Goal: Find specific page/section: Locate item on page

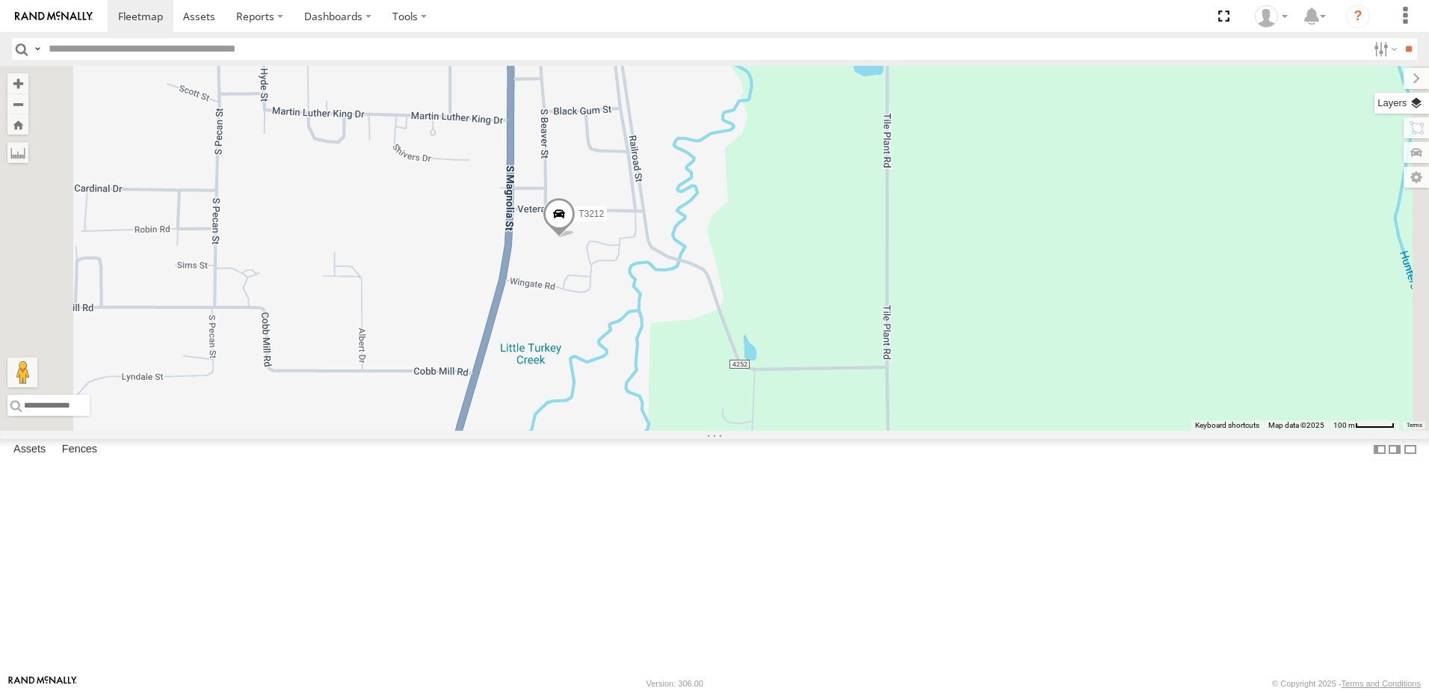
click at [1424, 109] on label at bounding box center [1401, 103] width 55 height 21
click at [0, 0] on span "Satellite + Roadmap" at bounding box center [0, 0] width 0 height 0
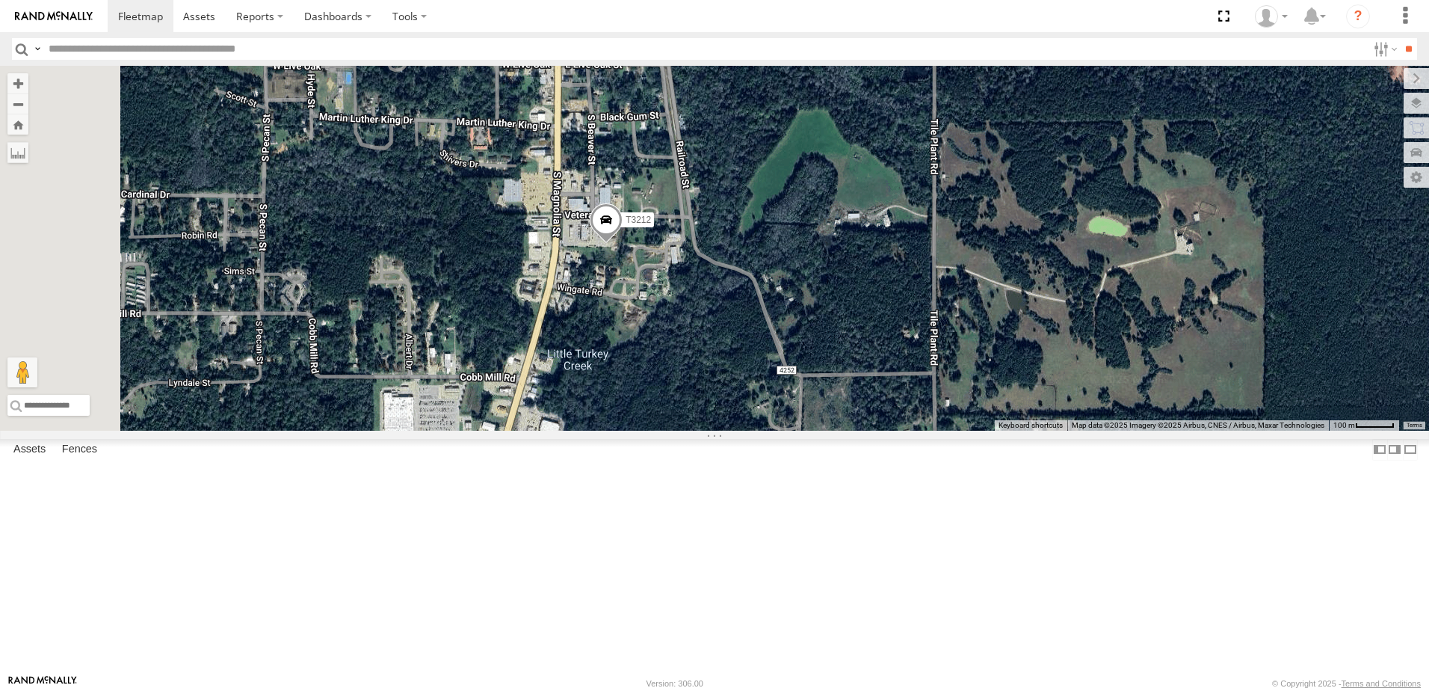
drag, startPoint x: 744, startPoint y: 495, endPoint x: 791, endPoint y: 501, distance: 47.5
click at [791, 430] on div "T3214 40035T 7766T 87121T 7763T T3205 40037T 40027T 37142T T3206 37139T 47247T …" at bounding box center [714, 248] width 1429 height 365
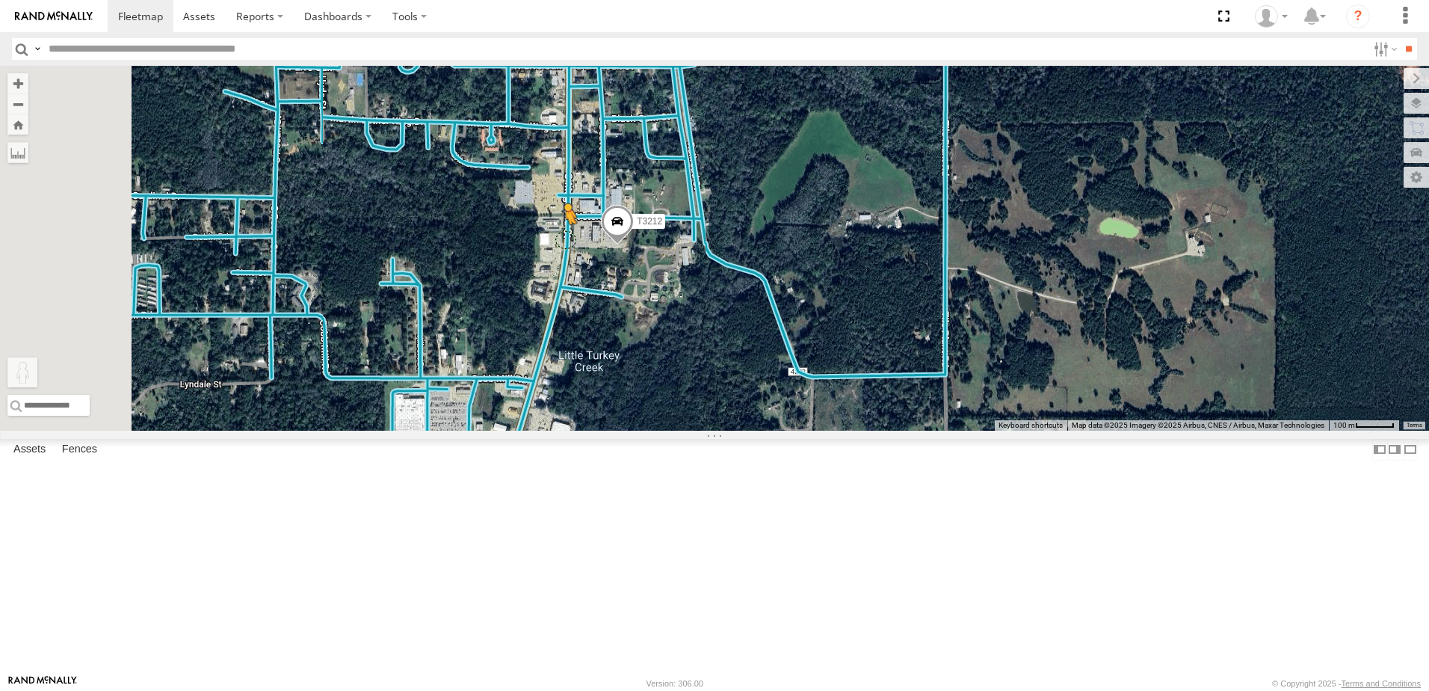
drag, startPoint x: 402, startPoint y: 613, endPoint x: 753, endPoint y: 361, distance: 431.6
click at [753, 361] on div "T3214 40035T 7766T 87121T 7763T T3205 40037T 40027T 37142T T3206 37139T 47247T …" at bounding box center [714, 248] width 1429 height 365
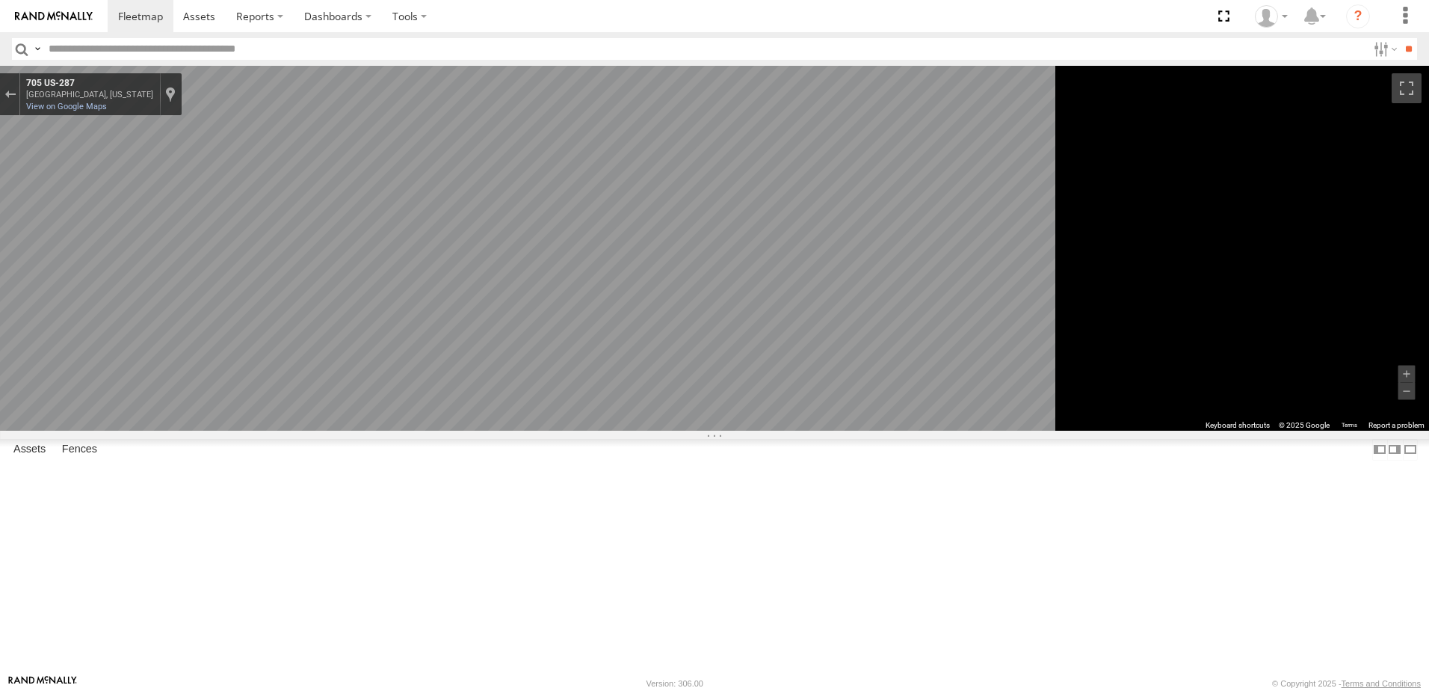
click at [354, 483] on main "To navigate the map with touch gestures double-tap and hold your finger on the …" at bounding box center [714, 370] width 1429 height 608
click at [1298, 430] on div "To navigate the map with touch gestures double-tap and hold your finger on the …" at bounding box center [714, 248] width 1429 height 365
click at [1259, 430] on div "To navigate the map with touch gestures double-tap and hold your finger on the …" at bounding box center [714, 248] width 1429 height 365
click at [1271, 430] on div "To navigate the map with touch gestures double-tap and hold your finger on the …" at bounding box center [714, 248] width 1429 height 365
click at [1424, 430] on div "To navigate the map with touch gestures double-tap and hold your finger on the …" at bounding box center [714, 248] width 1429 height 365
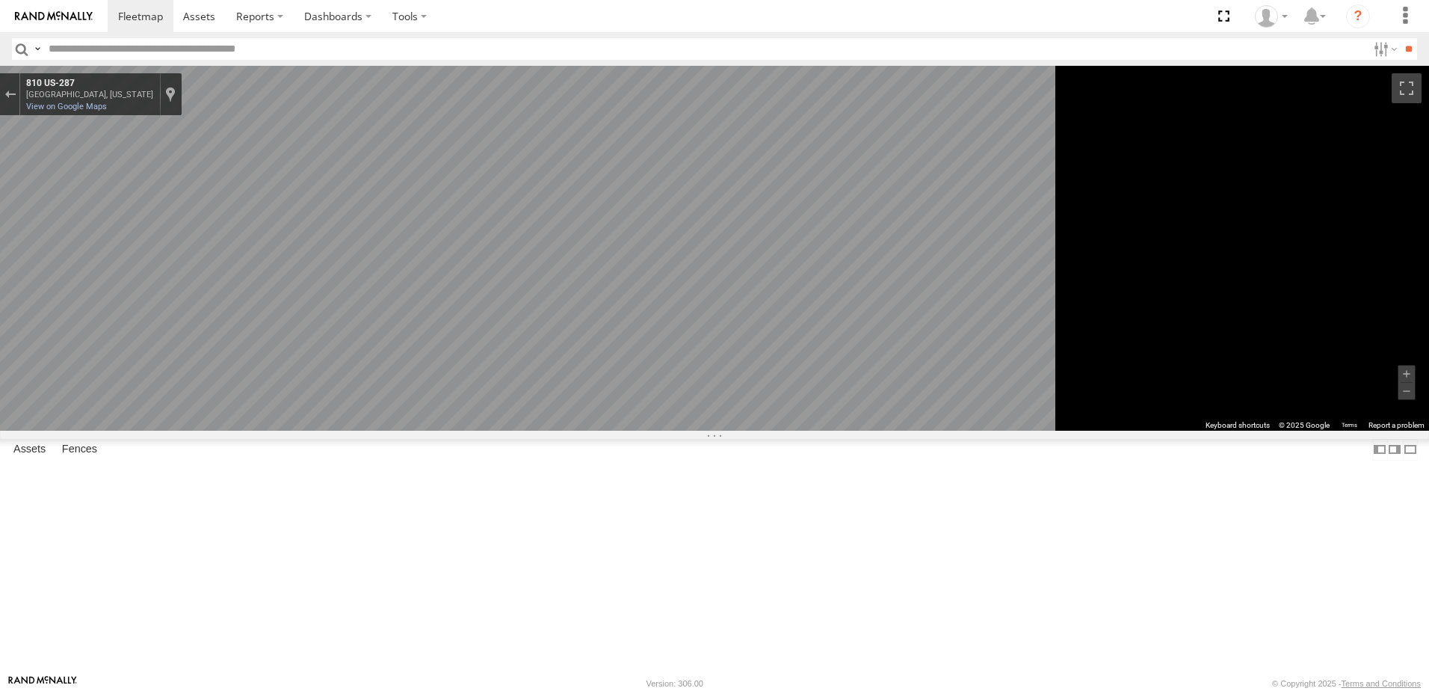
click at [1281, 430] on div "To navigate the map with touch gestures double-tap and hold your finger on the …" at bounding box center [714, 248] width 1429 height 365
click at [16, 93] on div "Exit the Street View" at bounding box center [9, 94] width 11 height 9
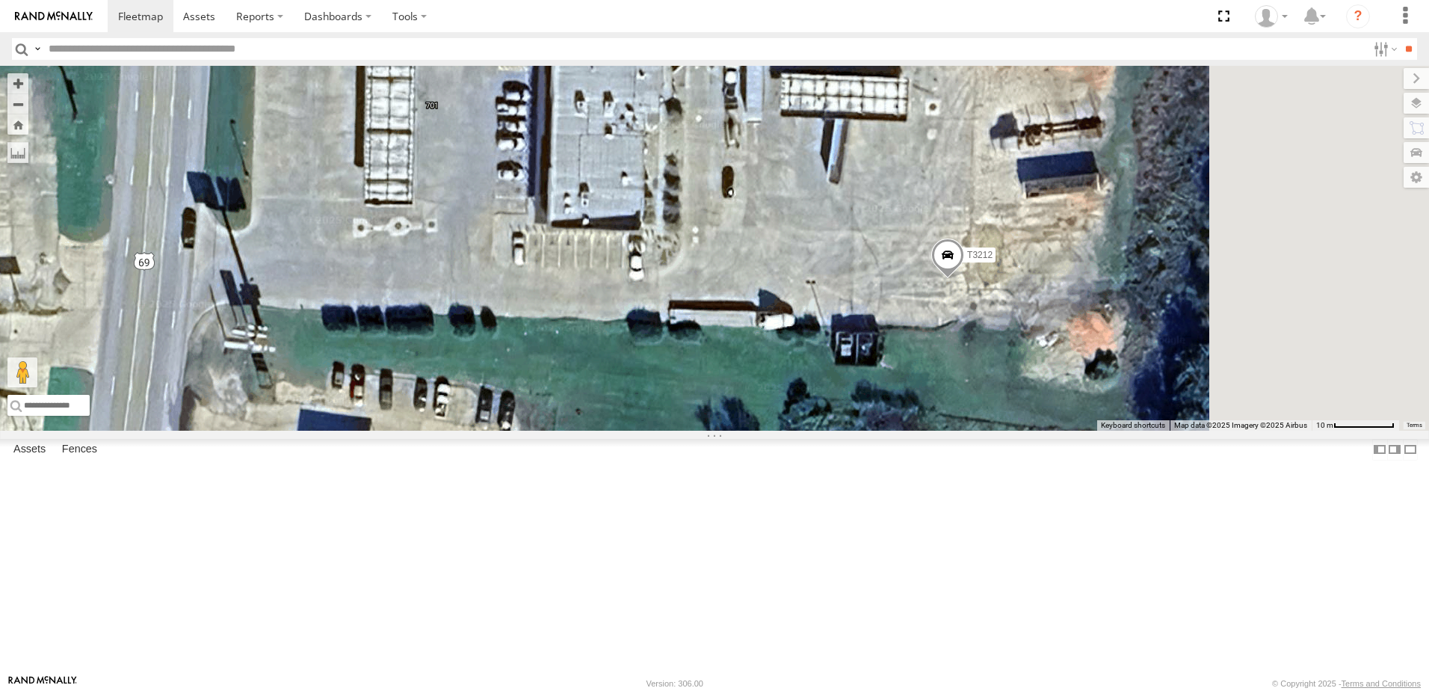
drag, startPoint x: 697, startPoint y: 486, endPoint x: 612, endPoint y: 372, distance: 142.0
click at [612, 372] on div "T3214 40035T 7766T 87121T 7763T T3205 40037T 40027T 37142T T3206 37139T 47247T …" at bounding box center [714, 248] width 1429 height 365
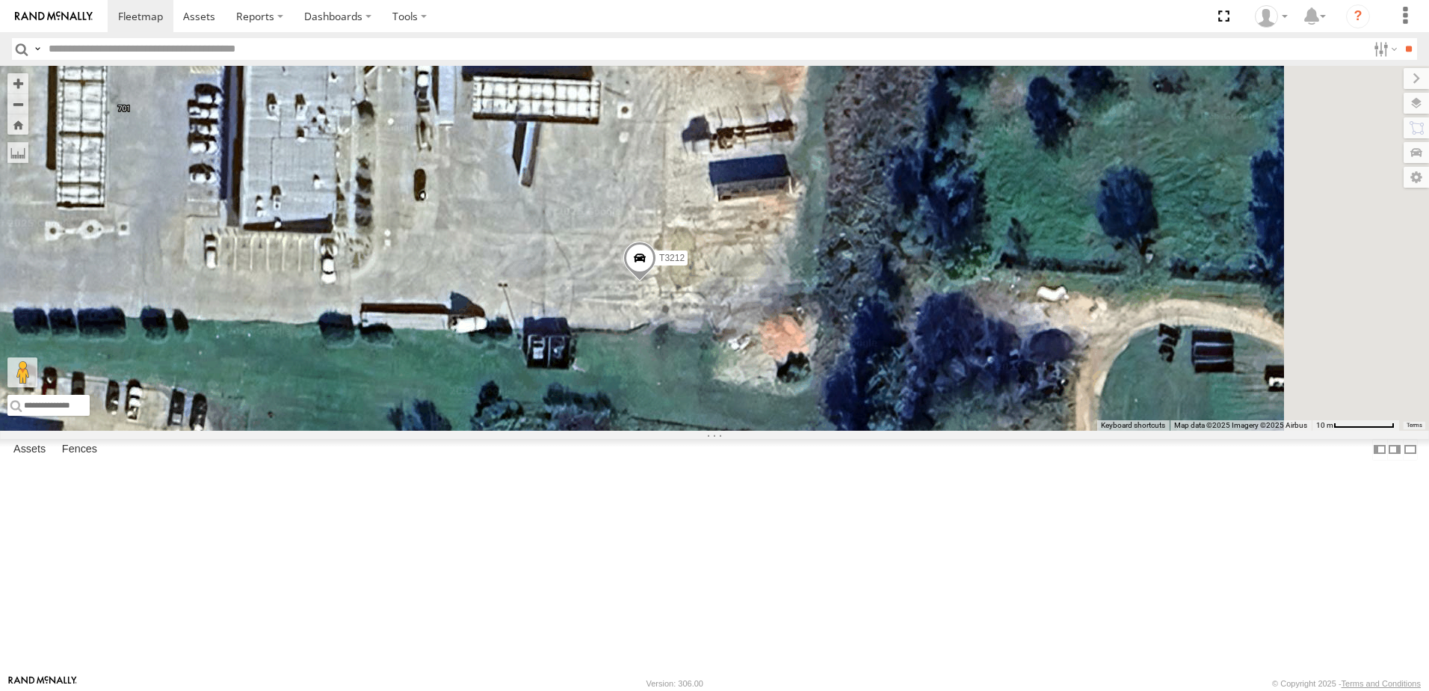
drag, startPoint x: 992, startPoint y: 328, endPoint x: 682, endPoint y: 331, distance: 309.4
click at [682, 331] on div "T3214 40035T 7766T 87121T 7763T T3205 40037T 40027T 37142T T3206 37139T 47247T …" at bounding box center [714, 248] width 1429 height 365
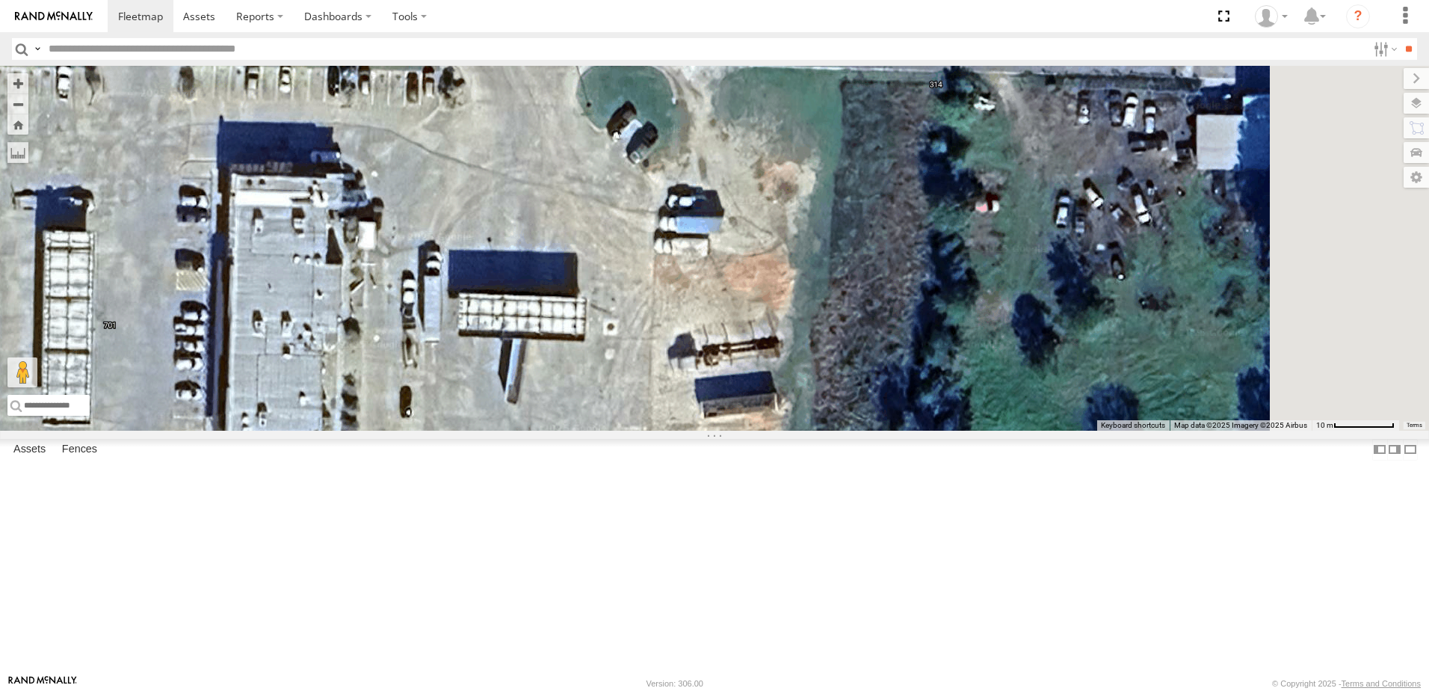
drag, startPoint x: 916, startPoint y: 342, endPoint x: 901, endPoint y: 510, distance: 168.9
click at [901, 430] on div "T3214 40035T 7766T 87121T 7763T T3205 40037T 40027T 37142T T3206 37139T 47247T …" at bounding box center [714, 248] width 1429 height 365
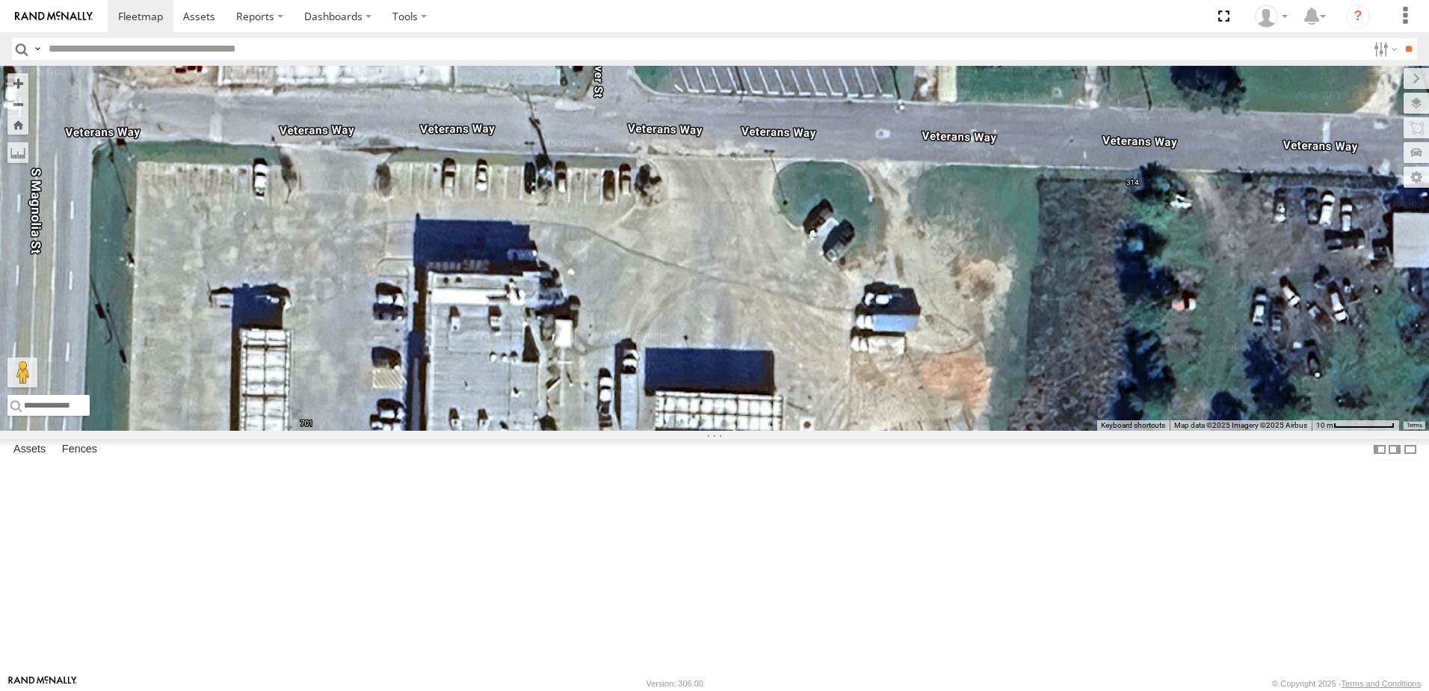
drag, startPoint x: 909, startPoint y: 428, endPoint x: 1078, endPoint y: 502, distance: 184.4
click at [1105, 430] on div "T3214 40035T 7766T 87121T 7763T T3205 40037T 40027T 37142T T3206 37139T 47247T …" at bounding box center [714, 248] width 1429 height 365
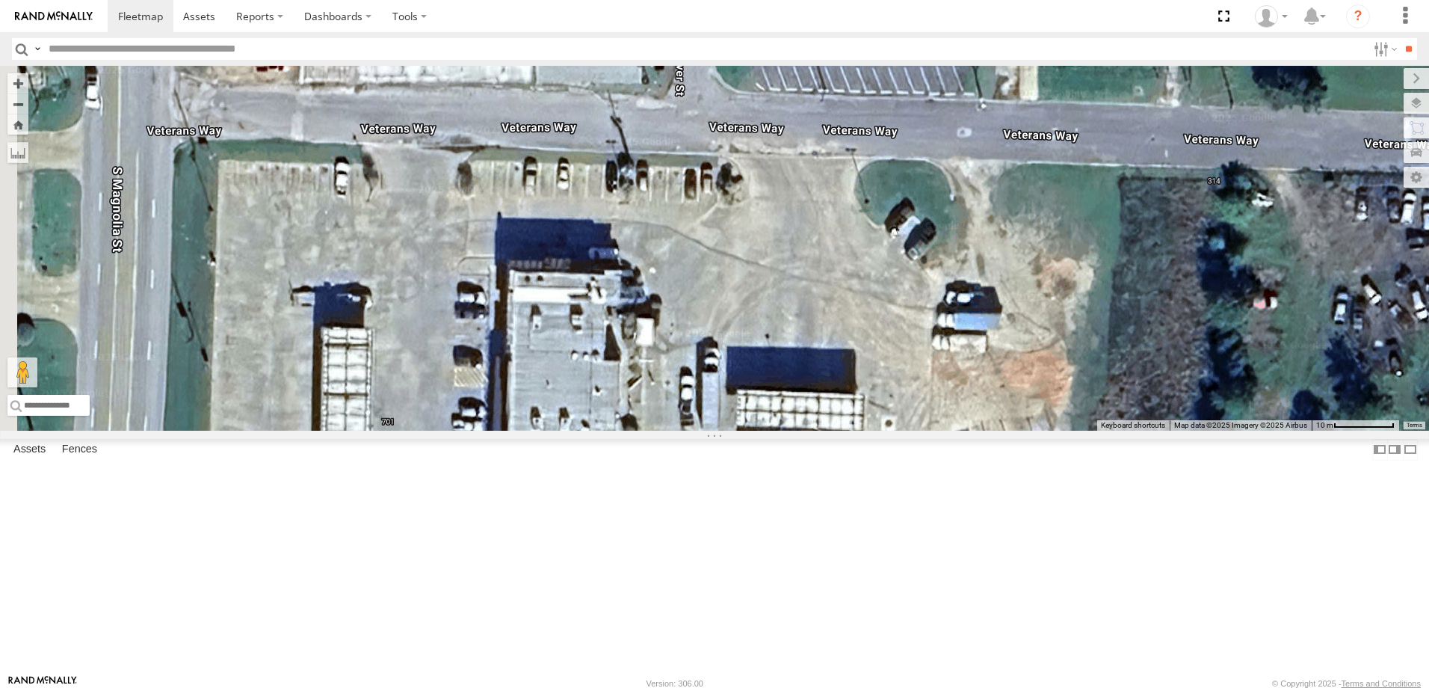
drag, startPoint x: 889, startPoint y: 407, endPoint x: 1082, endPoint y: 419, distance: 194.0
click at [1082, 419] on div "T3214 40035T 7766T 87121T 7763T T3205 40037T 40027T 37142T T3206 37139T 47247T …" at bounding box center [714, 248] width 1429 height 365
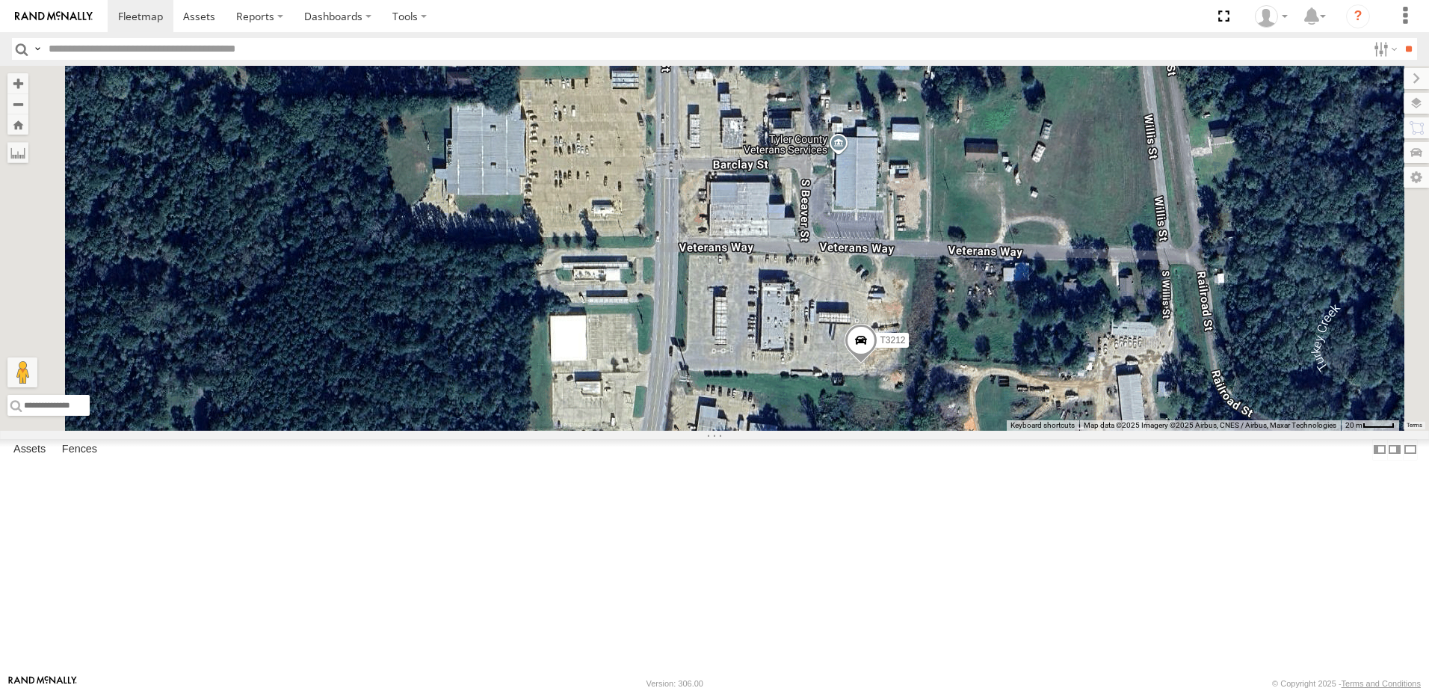
click at [0, 0] on span "Roadmap" at bounding box center [0, 0] width 0 height 0
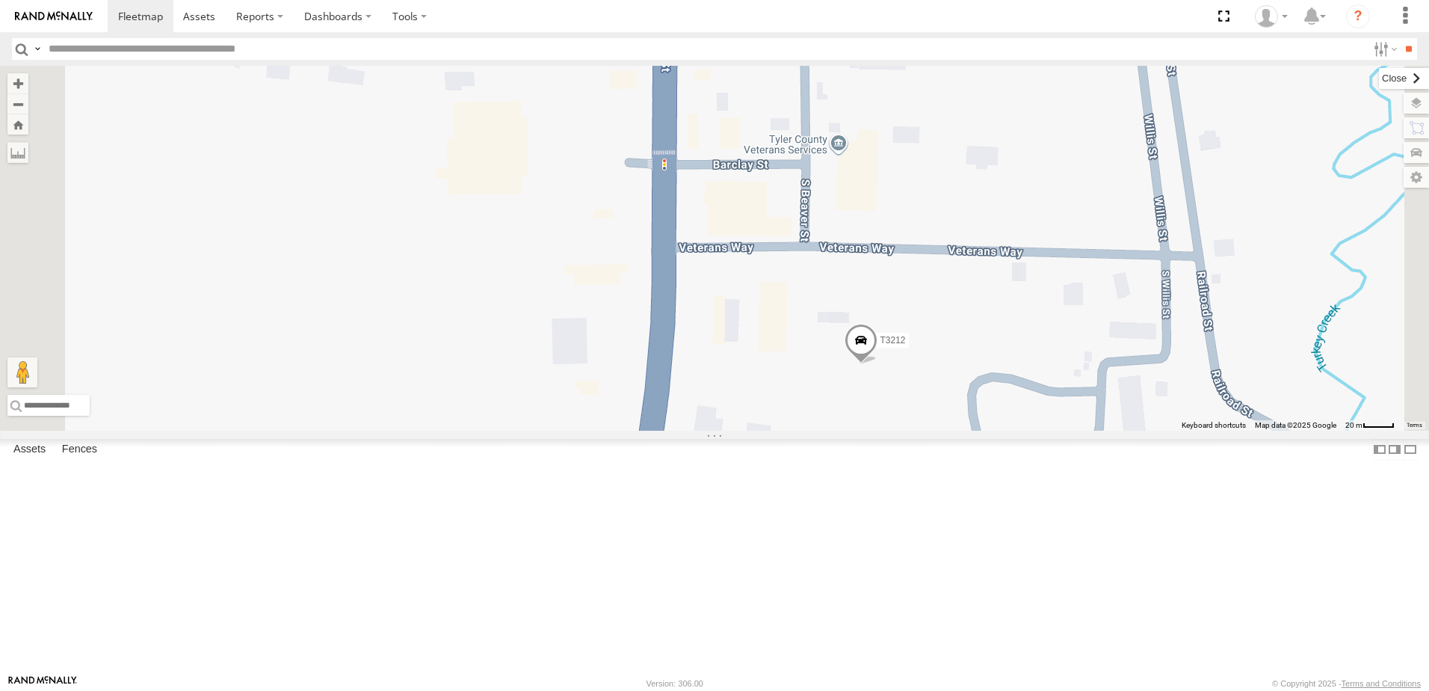
click at [1379, 82] on label at bounding box center [1404, 78] width 50 height 21
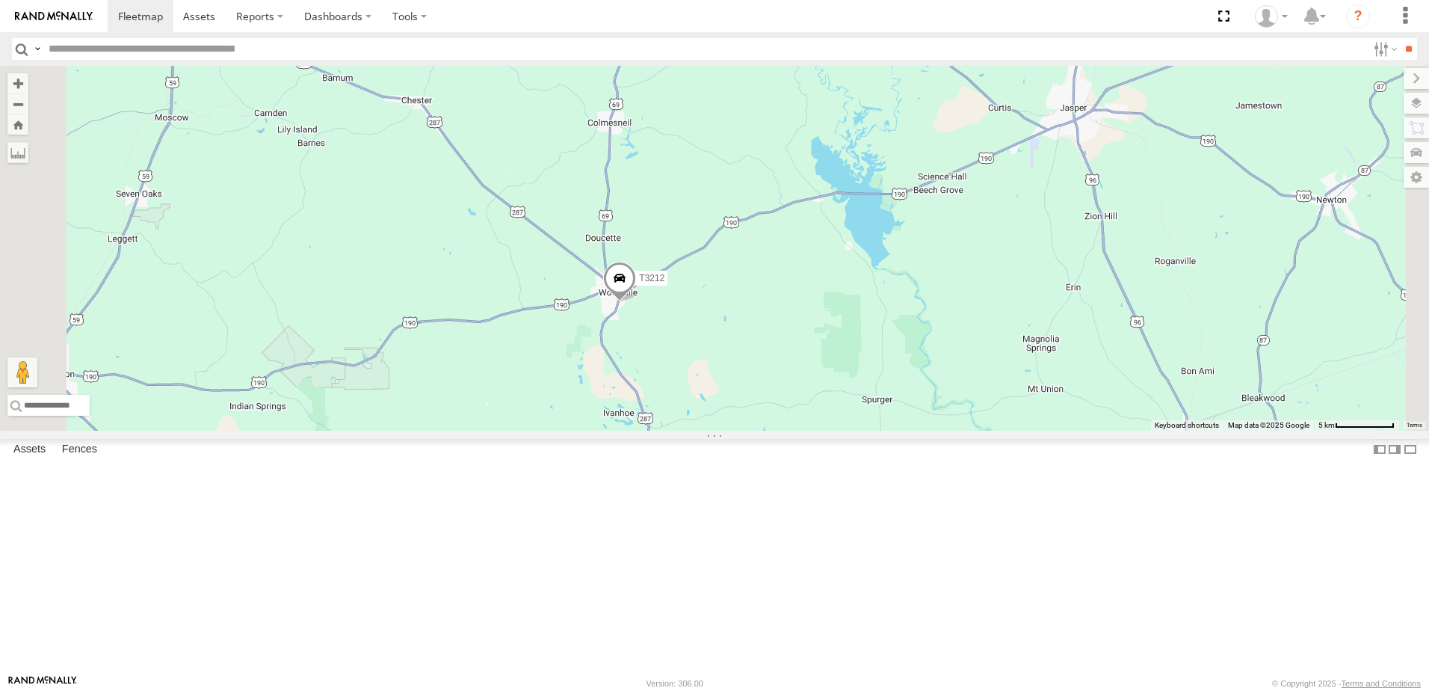
click at [685, 430] on div "T3214 40035T 7766T 87121T 7763T T3205 40037T 40027T 37142T T3206 37139T 47247T …" at bounding box center [714, 248] width 1429 height 365
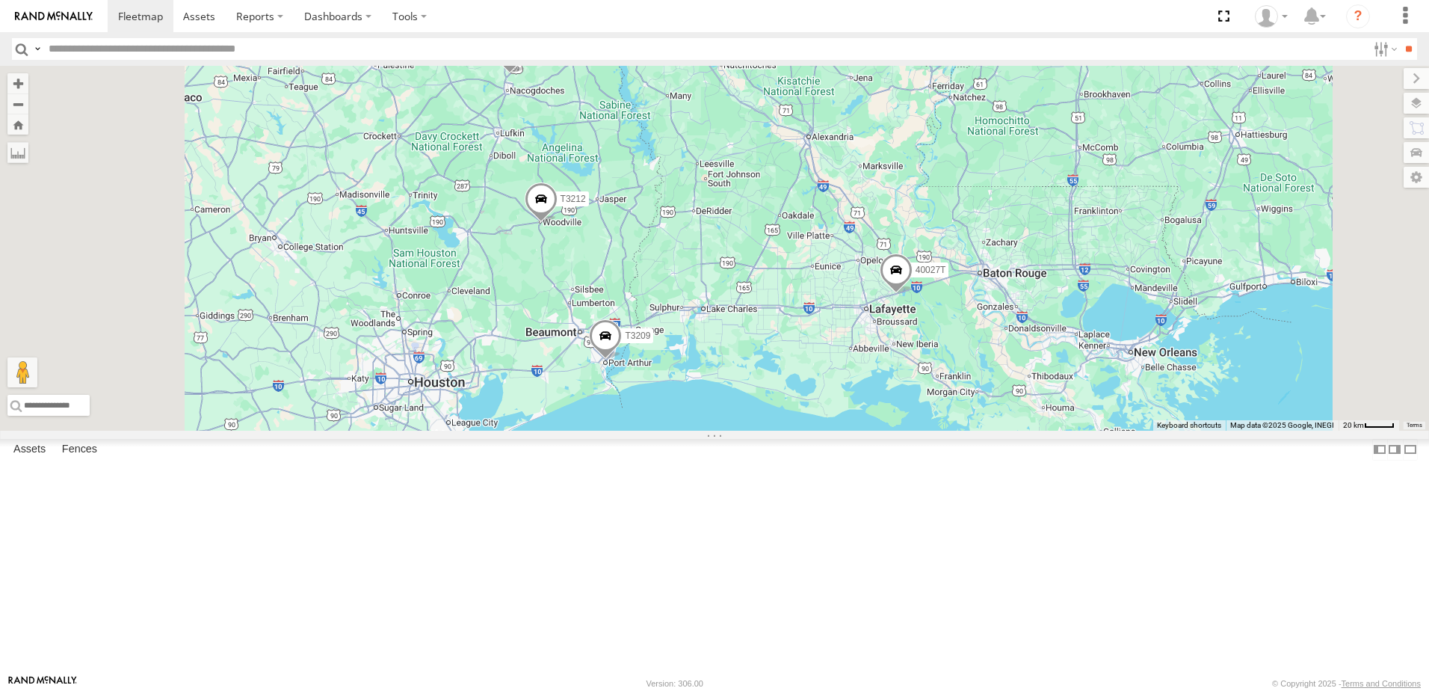
drag, startPoint x: 765, startPoint y: 507, endPoint x: 769, endPoint y: 487, distance: 21.4
click at [769, 430] on div "T3214 40035T 7766T 87121T 7763T T3205 40037T 40027T 37142T T3206 37139T 47247T …" at bounding box center [714, 248] width 1429 height 365
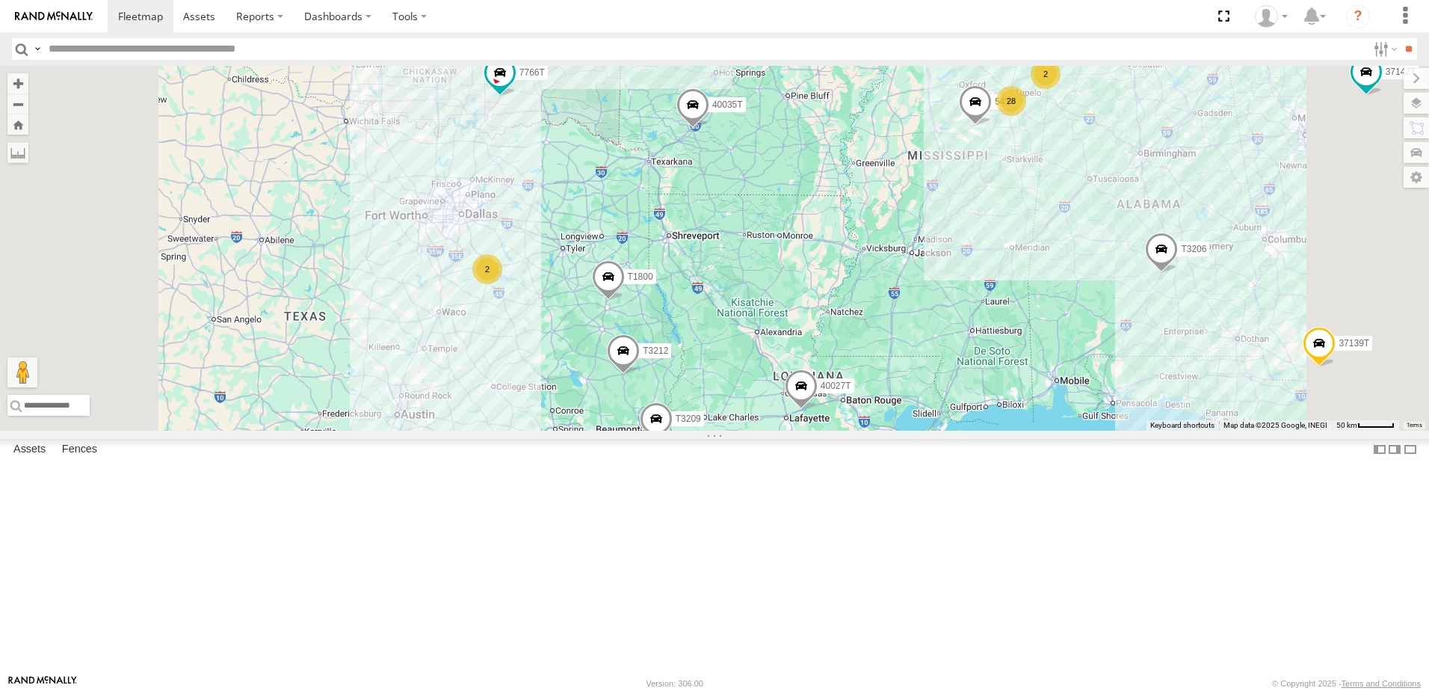
drag, startPoint x: 1078, startPoint y: 351, endPoint x: 1138, endPoint y: 472, distance: 136.0
click at [1144, 430] on div "T3214 40035T 7766T 87121T 7763T T3205 40037T 40027T 37142T T3206 37139T 47247T …" at bounding box center [714, 248] width 1429 height 365
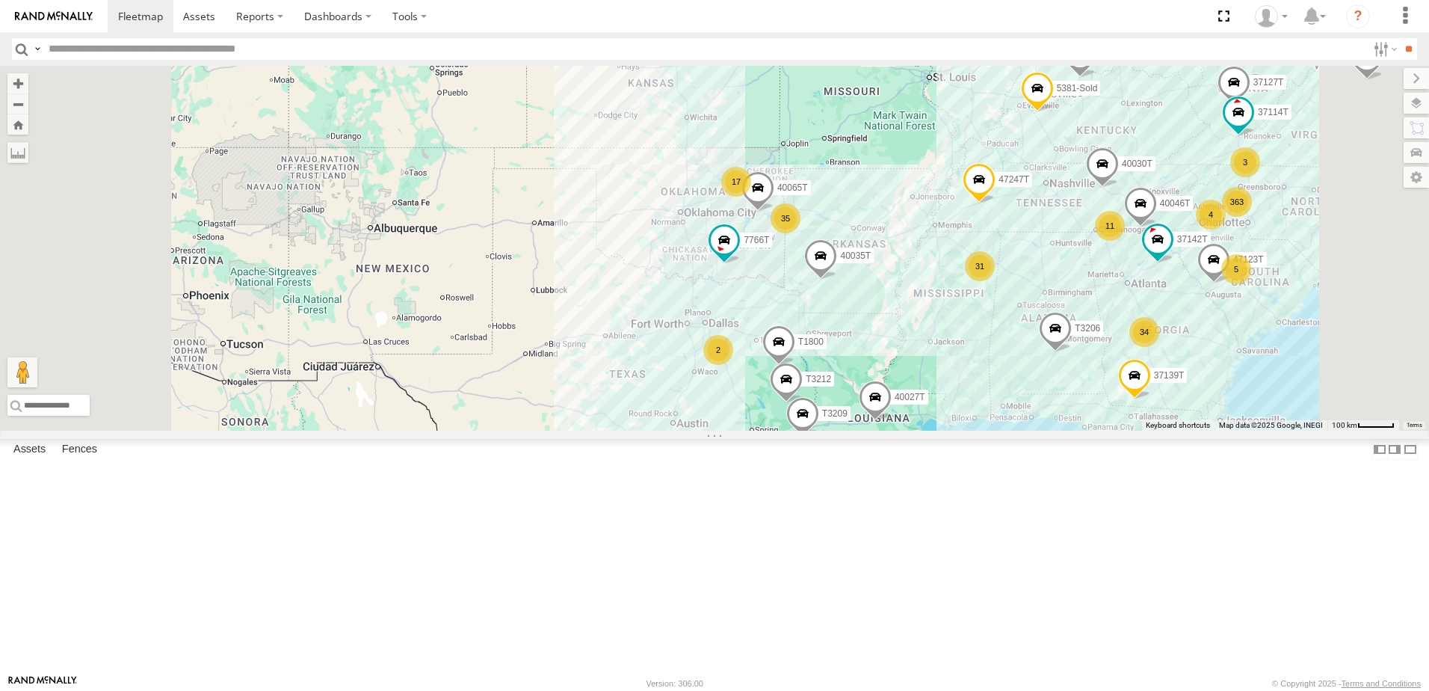
drag, startPoint x: 813, startPoint y: 404, endPoint x: 776, endPoint y: 422, distance: 41.8
click at [776, 422] on div "T3214 40035T 7766T 87121T 7763T T3205 40037T 40027T 37142T T3206 37139T 47247T …" at bounding box center [714, 248] width 1429 height 365
